Goal: Transaction & Acquisition: Purchase product/service

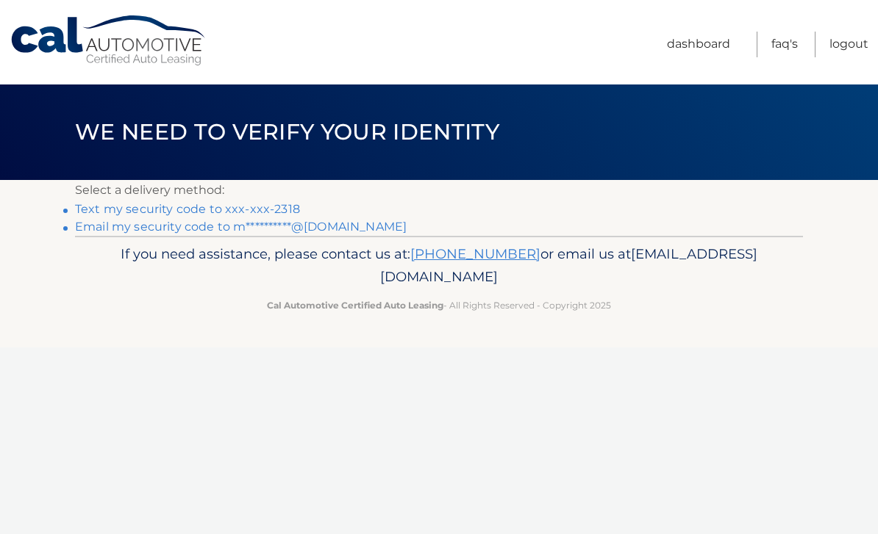
click at [196, 202] on link "Text my security code to xxx-xxx-2318" at bounding box center [187, 209] width 225 height 14
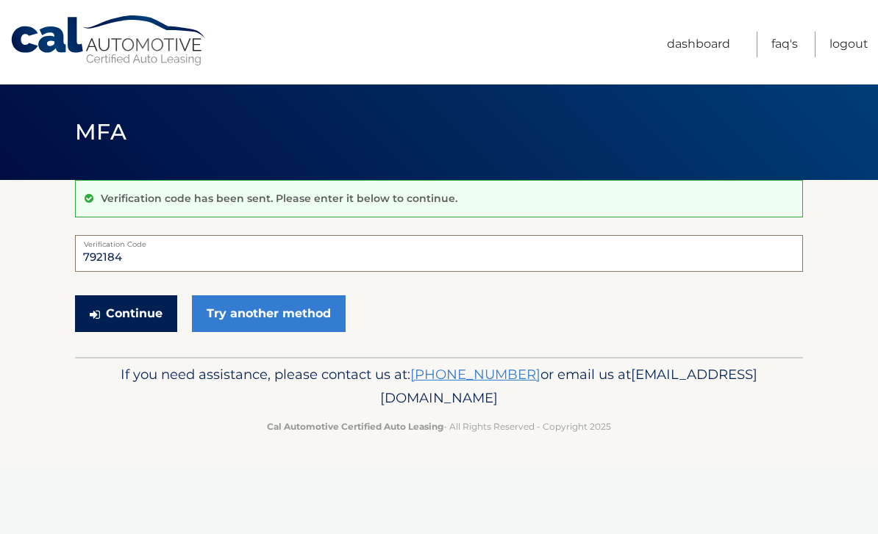
type input "792184"
click at [130, 311] on button "Continue" at bounding box center [126, 313] width 102 height 37
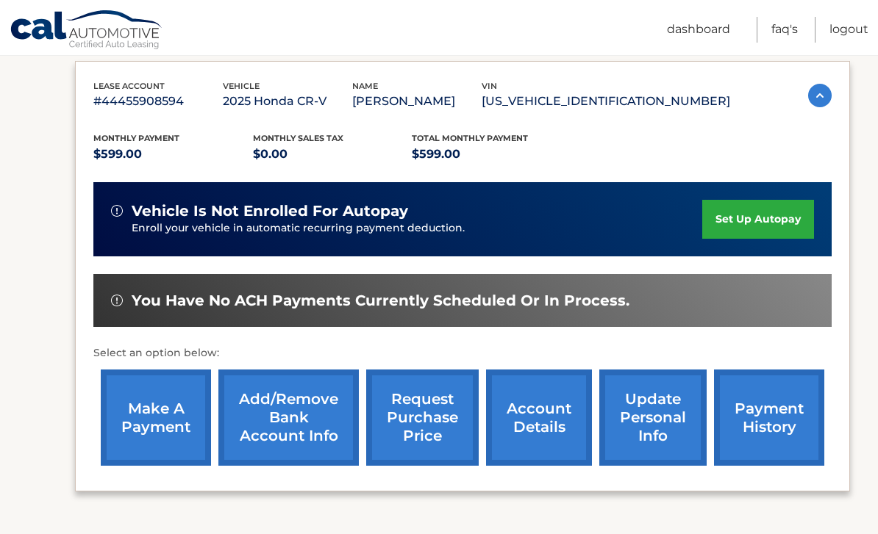
scroll to position [247, 0]
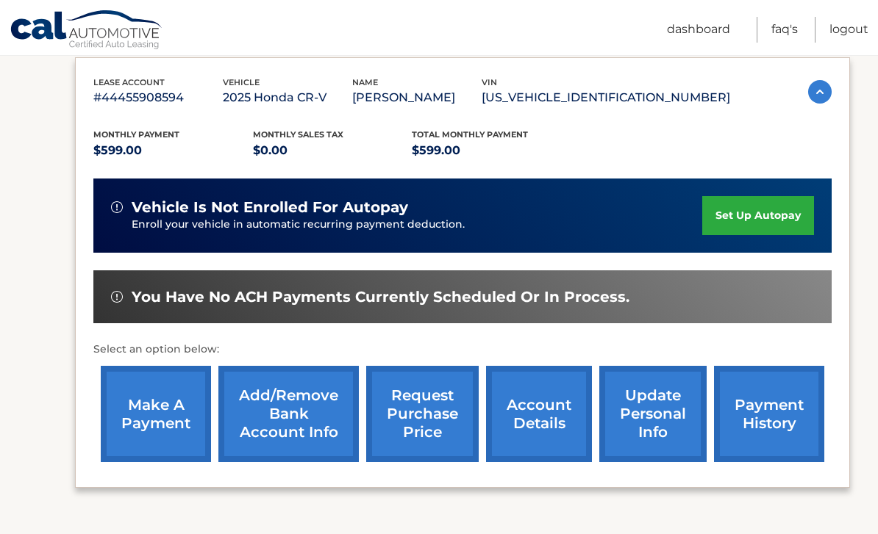
click at [149, 398] on link "make a payment" at bounding box center [156, 414] width 110 height 96
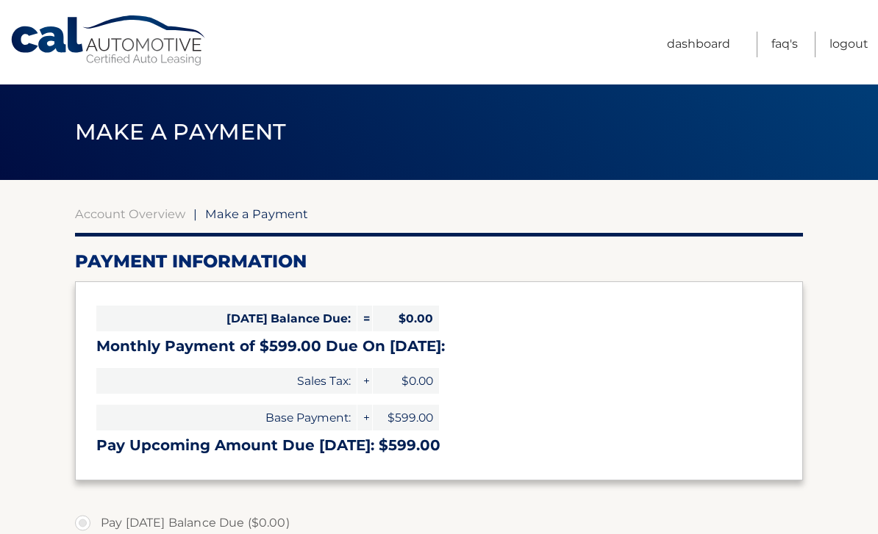
select select "ODkzYzI0YTUtOWFhMi00MDI5LWEzYWYtMjY4ZGNlNTk0NDcz"
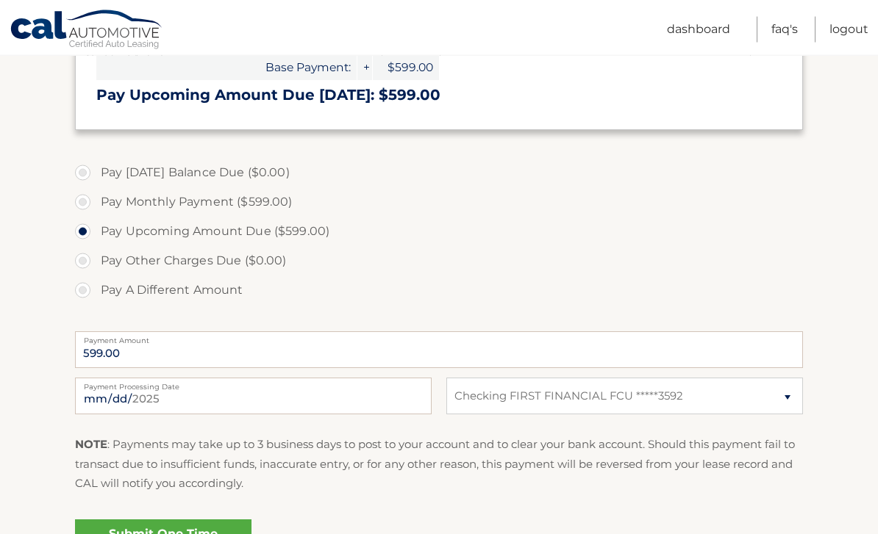
scroll to position [352, 0]
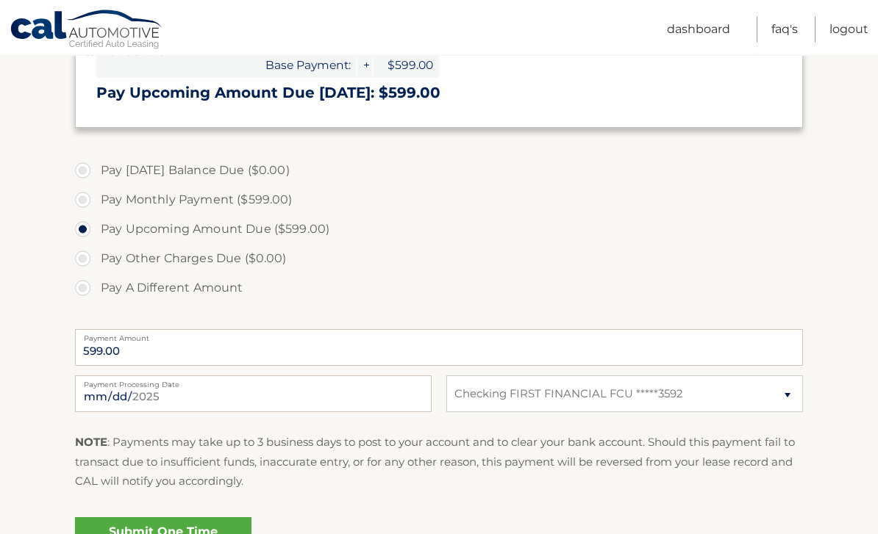
click at [190, 527] on link "Submit One Time Payment" at bounding box center [163, 541] width 176 height 47
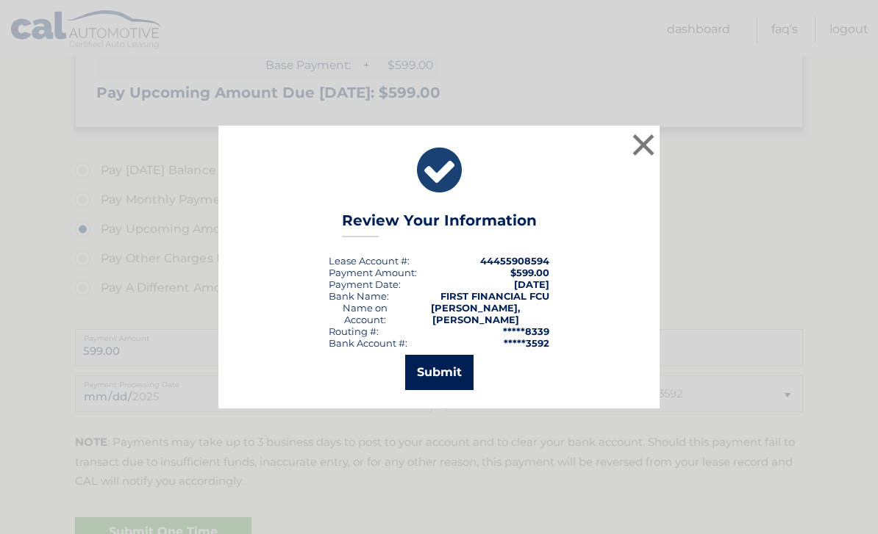
click at [456, 390] on button "Submit" at bounding box center [439, 372] width 68 height 35
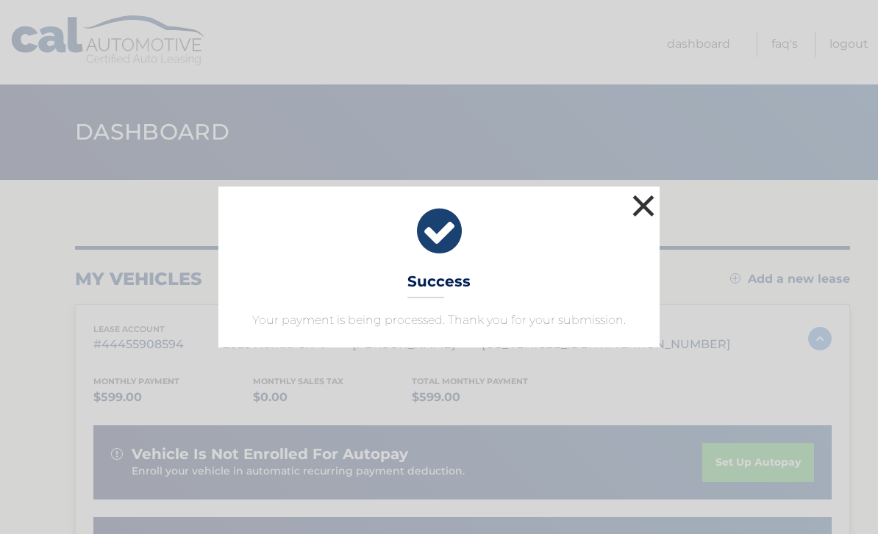
click at [642, 196] on button "×" at bounding box center [642, 205] width 29 height 29
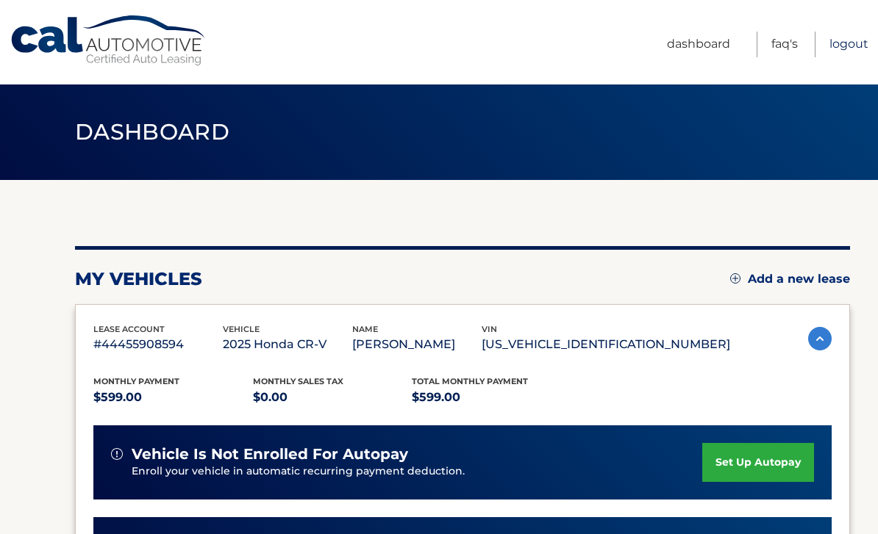
click at [849, 46] on link "Logout" at bounding box center [848, 45] width 39 height 26
